Goal: Task Accomplishment & Management: Use online tool/utility

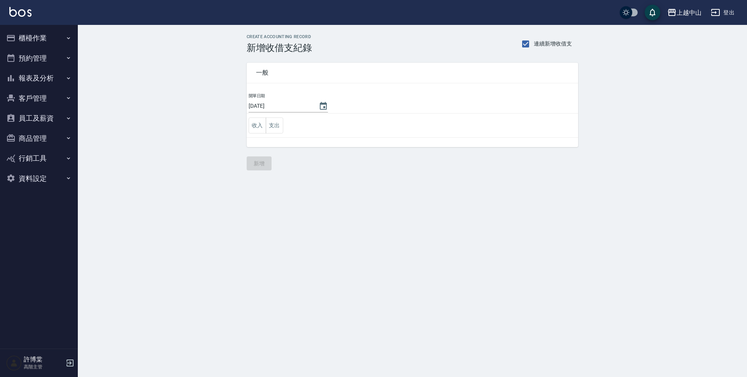
click at [32, 31] on button "櫃檯作業" at bounding box center [39, 38] width 72 height 20
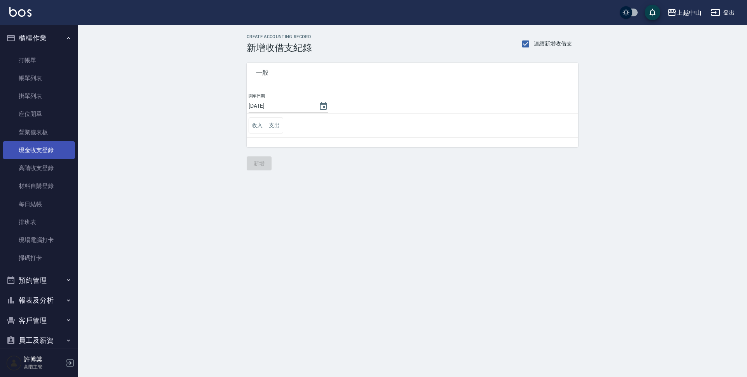
click at [47, 151] on link "現金收支登錄" at bounding box center [39, 150] width 72 height 18
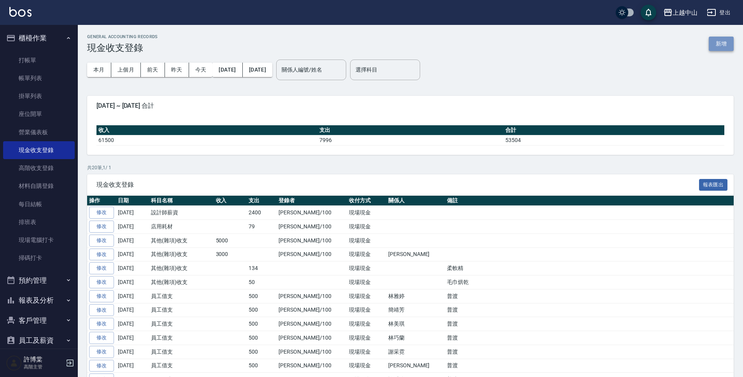
click at [725, 48] on button "新增" at bounding box center [721, 44] width 25 height 14
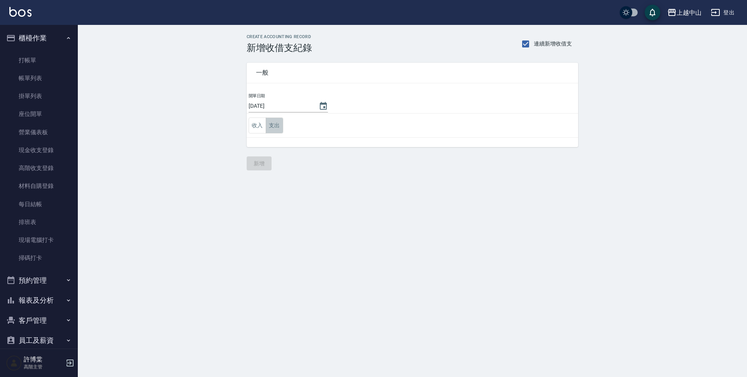
click at [282, 127] on button "支出" at bounding box center [275, 125] width 18 height 16
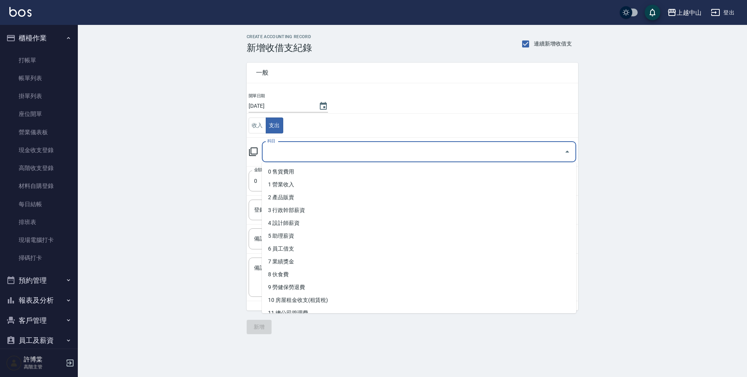
click at [290, 151] on input "科目" at bounding box center [413, 152] width 296 height 14
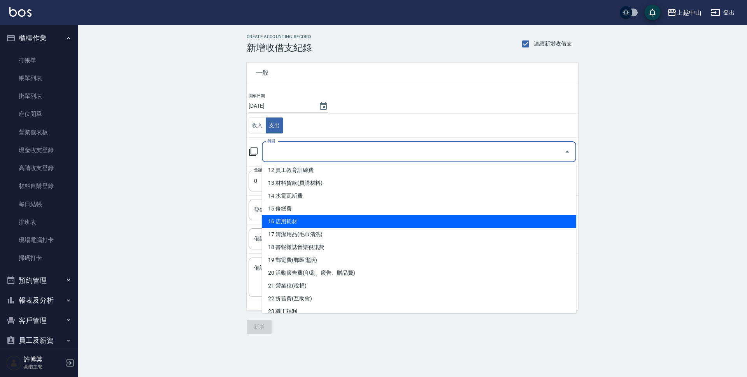
click at [296, 220] on li "16 店用耗材" at bounding box center [419, 221] width 314 height 13
type input "16 店用耗材"
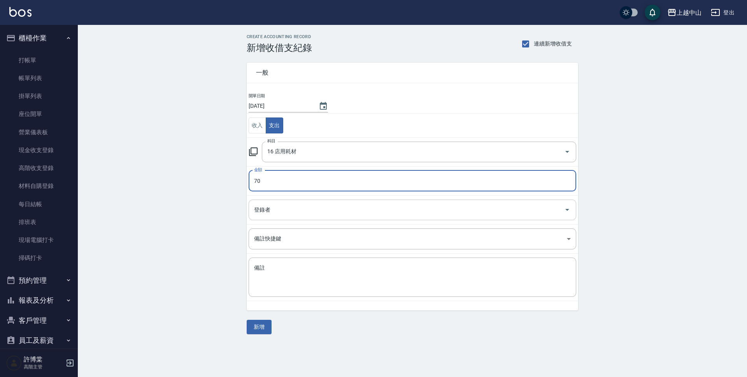
type input "70"
click at [296, 207] on input "登錄者" at bounding box center [406, 210] width 309 height 14
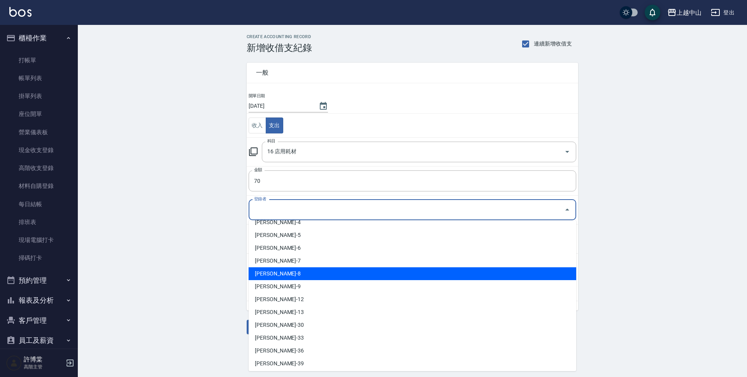
scroll to position [86, 0]
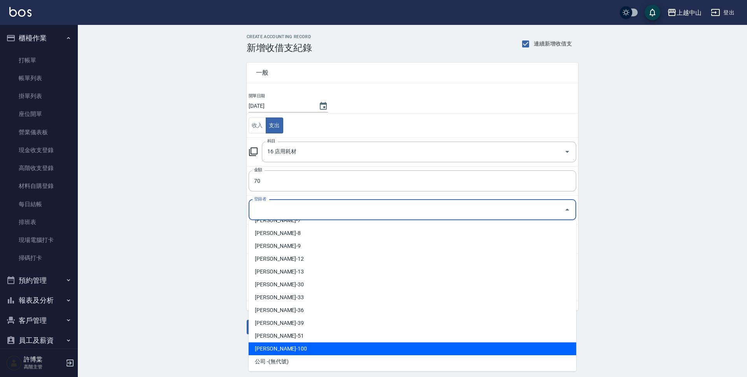
click at [317, 347] on li "[PERSON_NAME]-100" at bounding box center [412, 348] width 327 height 13
type input "[PERSON_NAME]-100"
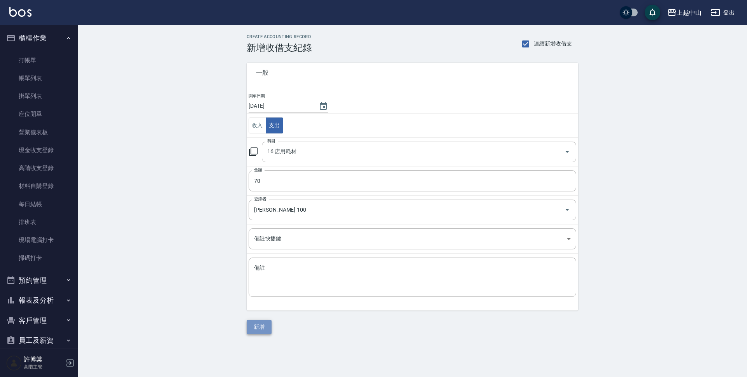
click at [266, 331] on button "新增" at bounding box center [259, 327] width 25 height 14
